Goal: Entertainment & Leisure: Consume media (video, audio)

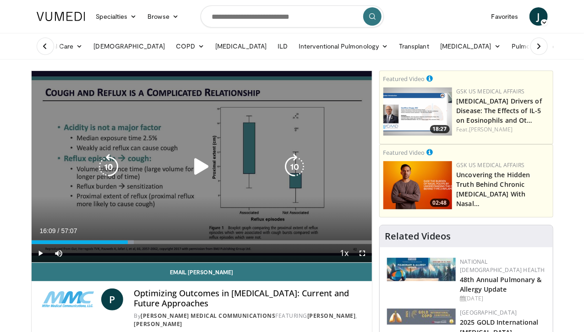
drag, startPoint x: 0, startPoint y: 0, endPoint x: 191, endPoint y: 174, distance: 258.1
click at [191, 174] on icon "Video Player" at bounding box center [202, 167] width 26 height 26
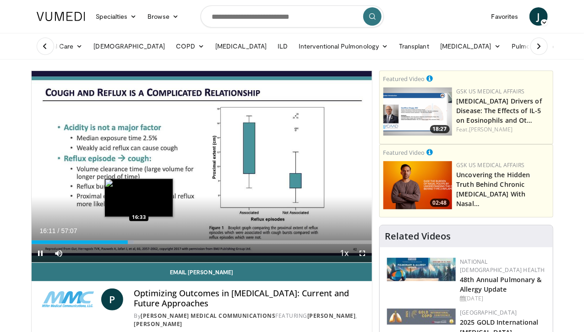
click at [116, 244] on div "Loaded : 30.05% 16:11 16:33" at bounding box center [202, 239] width 340 height 9
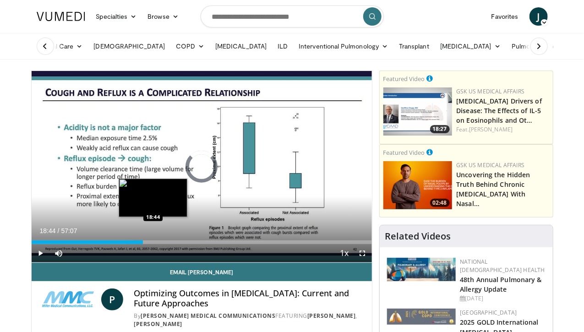
click at [130, 244] on div "Loaded : 30.05% 18:44 18:44" at bounding box center [202, 242] width 340 height 4
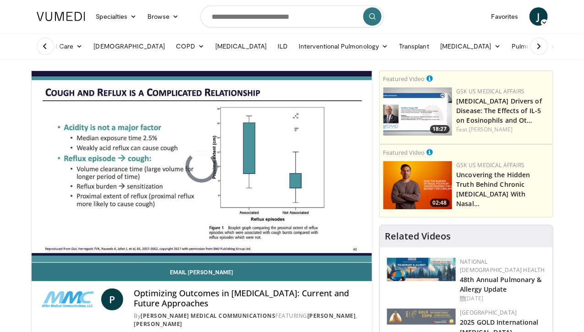
click at [219, 208] on div "10 seconds Tap to unmute" at bounding box center [202, 166] width 340 height 191
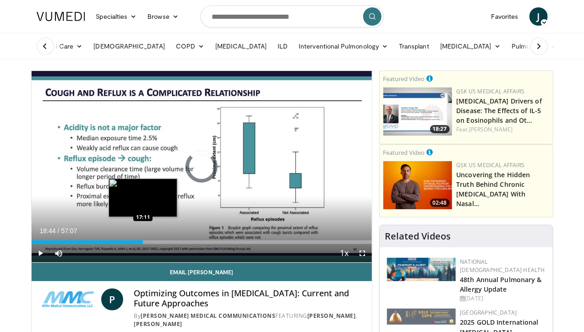
click at [120, 244] on div "18:44" at bounding box center [88, 242] width 112 height 4
click at [127, 244] on div "Loaded : 0.00% 17:11 18:22" at bounding box center [202, 242] width 340 height 4
